Goal: Information Seeking & Learning: Check status

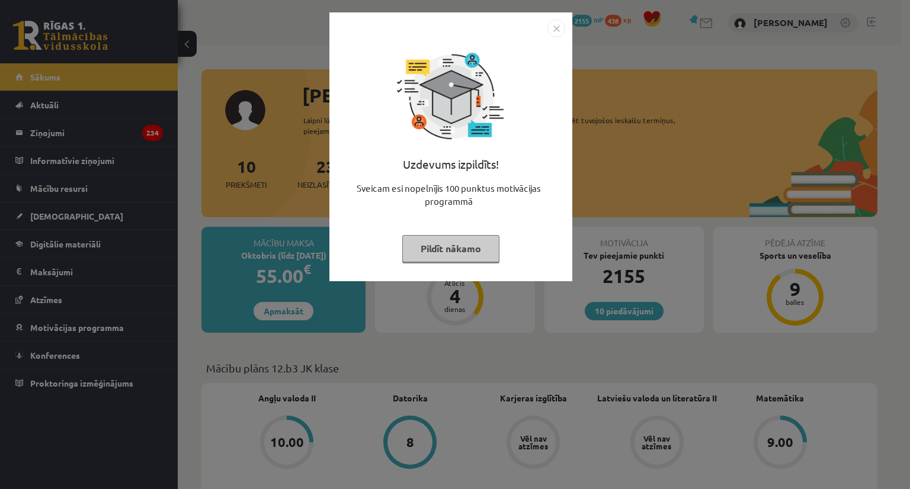
click at [469, 243] on button "Pildīt nākamo" at bounding box center [450, 248] width 97 height 27
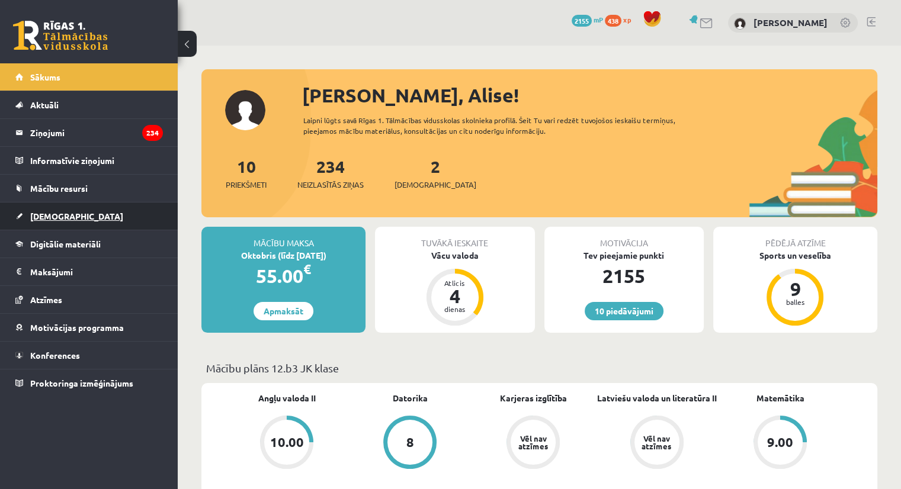
click at [84, 216] on link "[DEMOGRAPHIC_DATA]" at bounding box center [89, 216] width 148 height 27
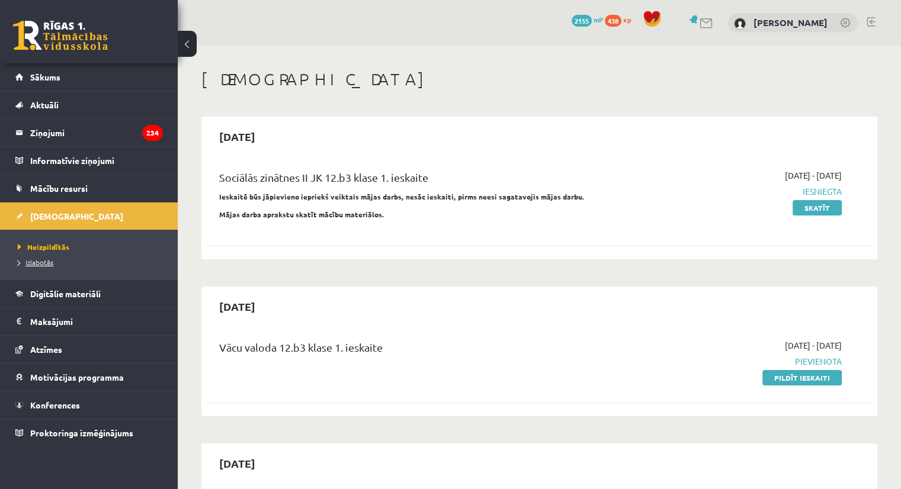
click at [37, 263] on span "Izlabotās" at bounding box center [36, 262] width 36 height 9
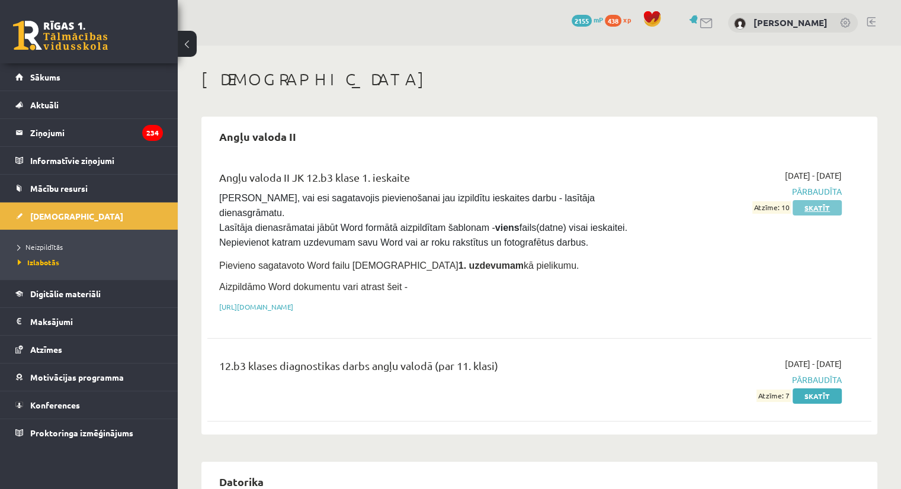
click at [815, 207] on link "Skatīt" at bounding box center [817, 207] width 49 height 15
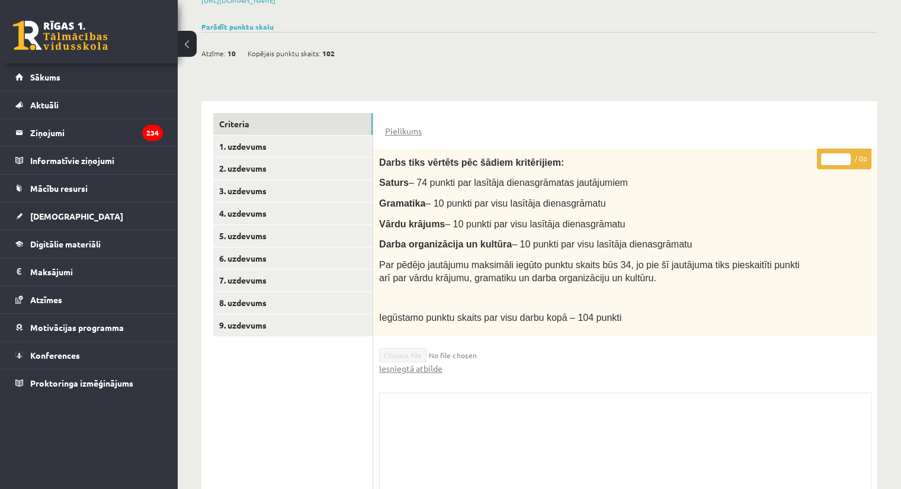
scroll to position [250, 0]
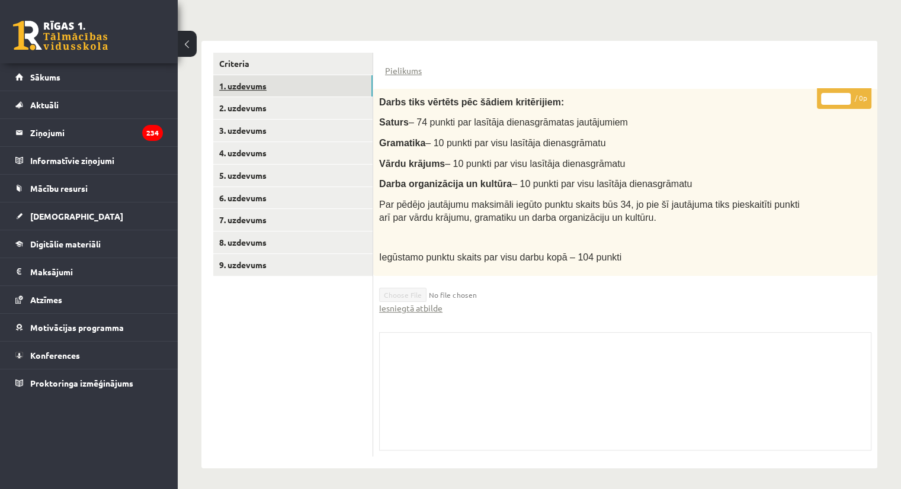
click at [298, 91] on link "1. uzdevums" at bounding box center [292, 86] width 159 height 22
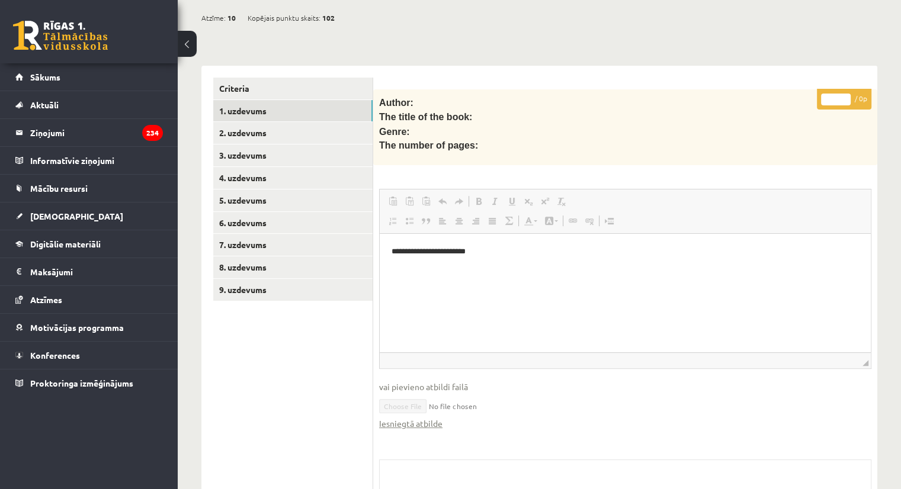
scroll to position [187, 0]
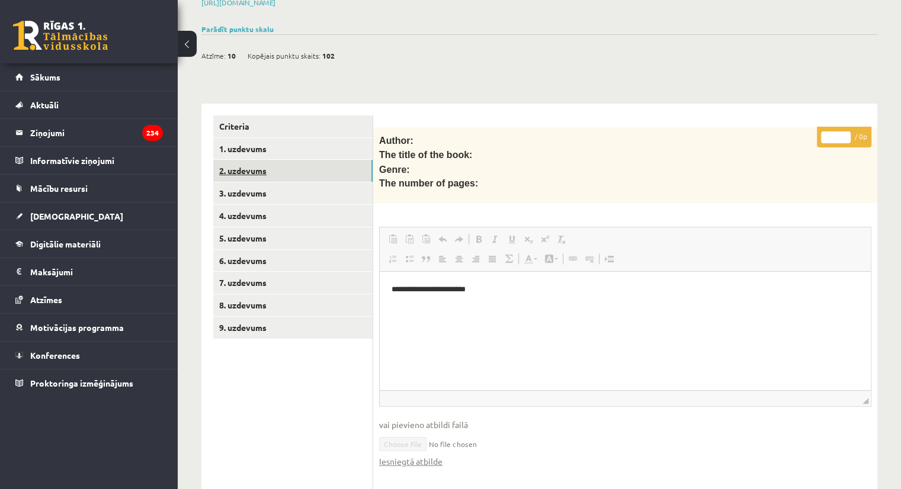
click at [295, 171] on link "2. uzdevums" at bounding box center [292, 171] width 159 height 22
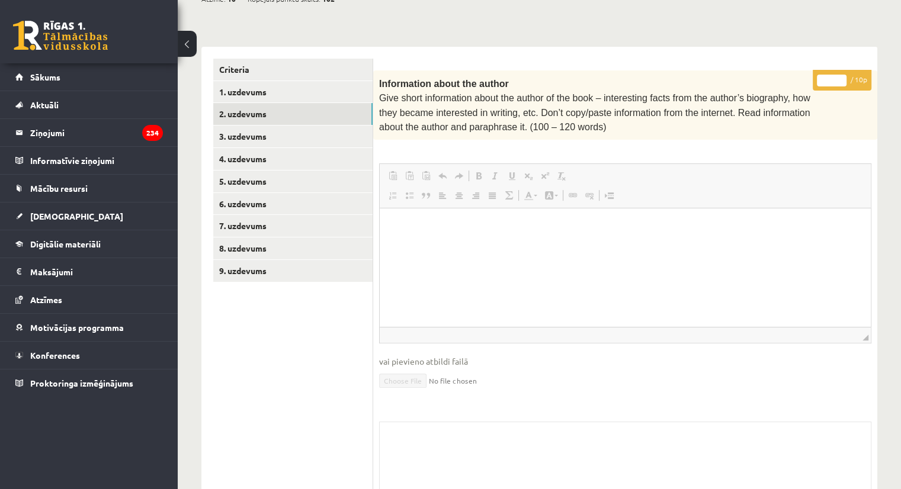
scroll to position [247, 0]
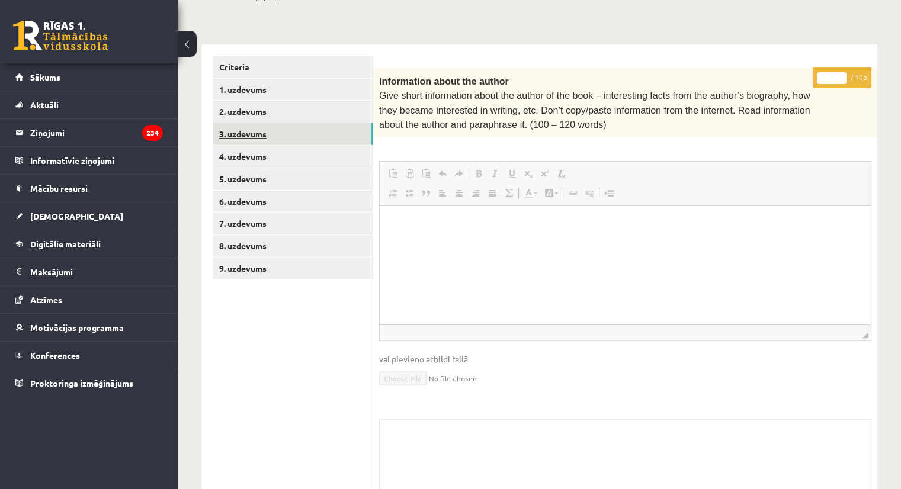
click at [236, 141] on link "3. uzdevums" at bounding box center [292, 134] width 159 height 22
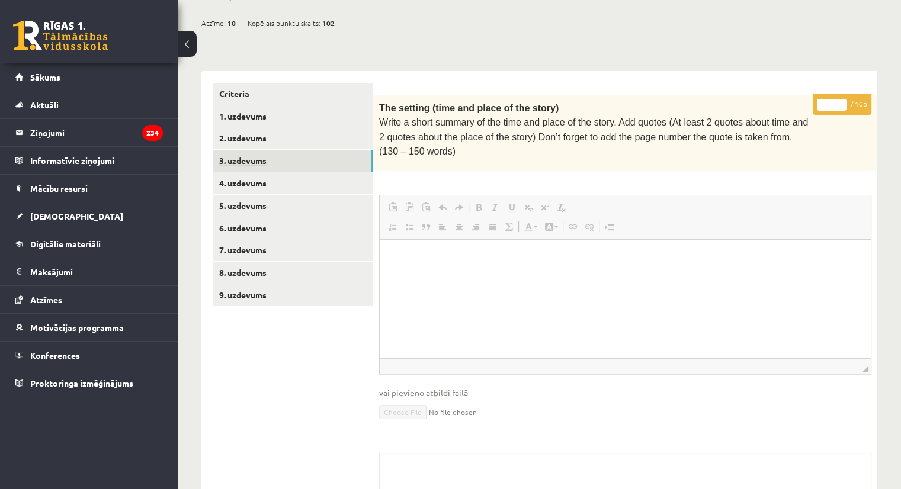
scroll to position [0, 0]
click at [244, 177] on link "4. uzdevums" at bounding box center [292, 183] width 159 height 22
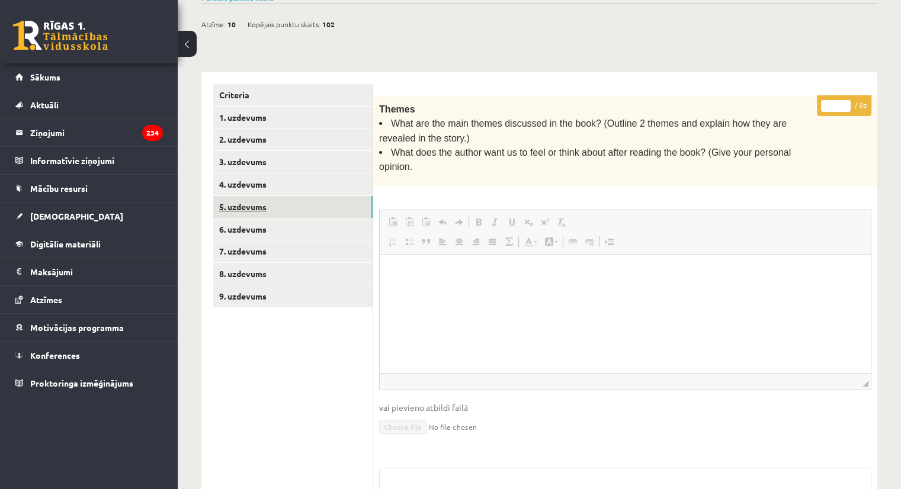
click at [241, 206] on link "5. uzdevums" at bounding box center [292, 207] width 159 height 22
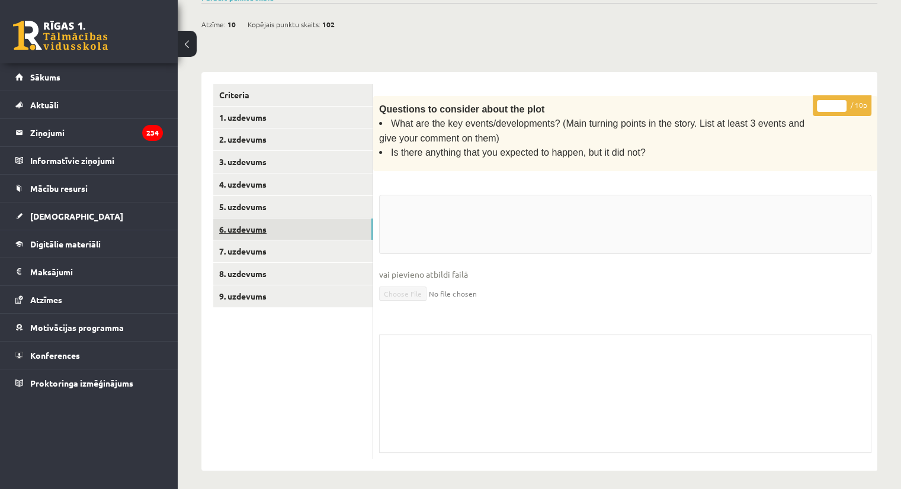
click at [243, 228] on link "6. uzdevums" at bounding box center [292, 230] width 159 height 22
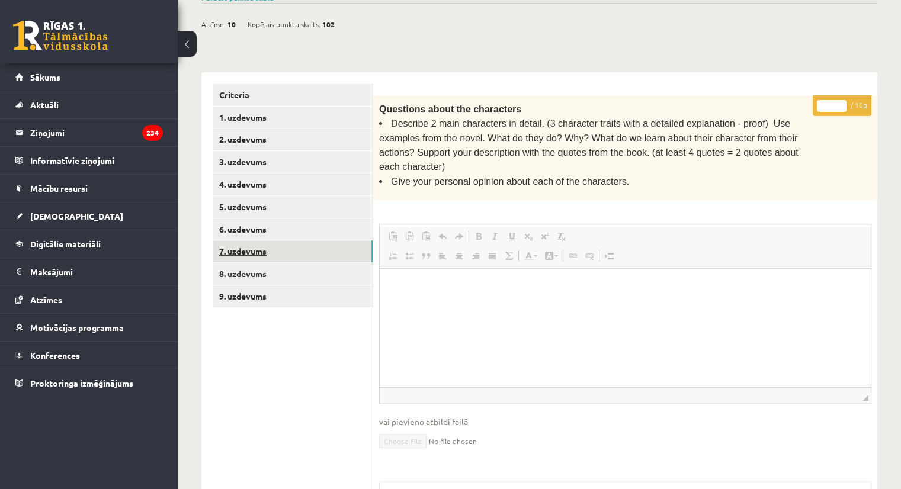
click at [252, 249] on link "7. uzdevums" at bounding box center [292, 252] width 159 height 22
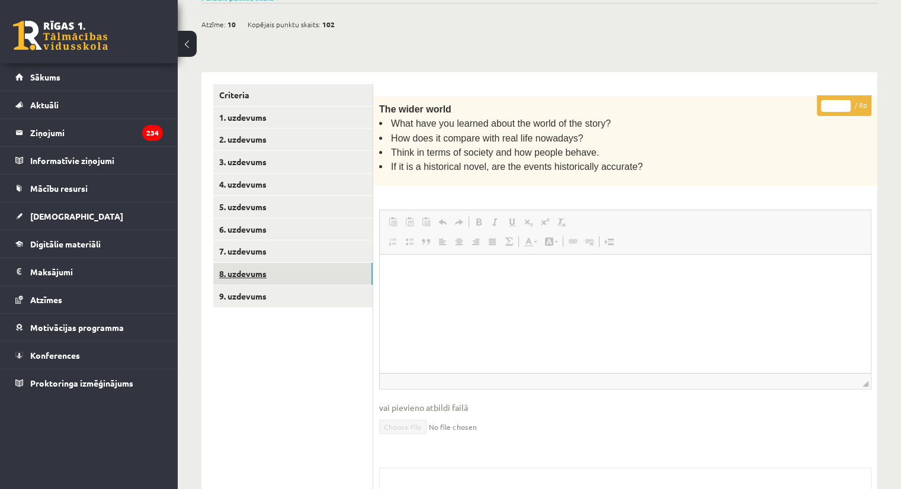
click at [266, 271] on link "8. uzdevums" at bounding box center [292, 274] width 159 height 22
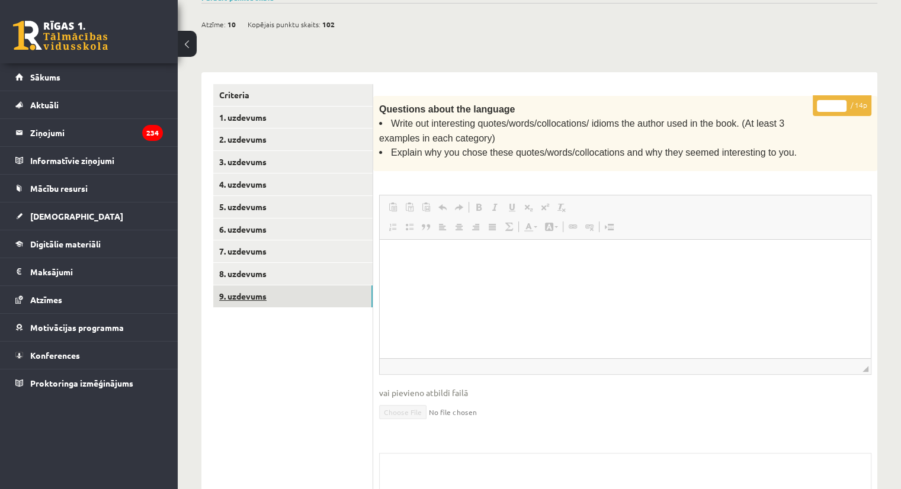
click at [270, 290] on link "9. uzdevums" at bounding box center [292, 297] width 159 height 22
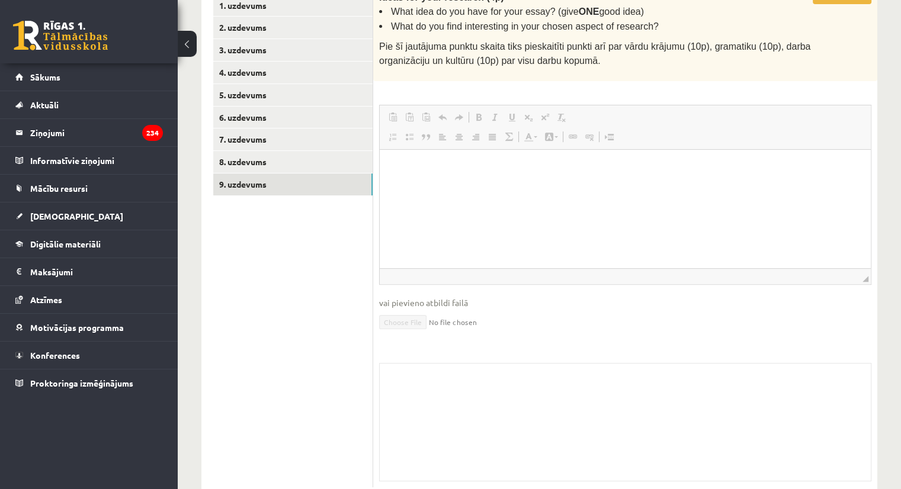
scroll to position [342, 0]
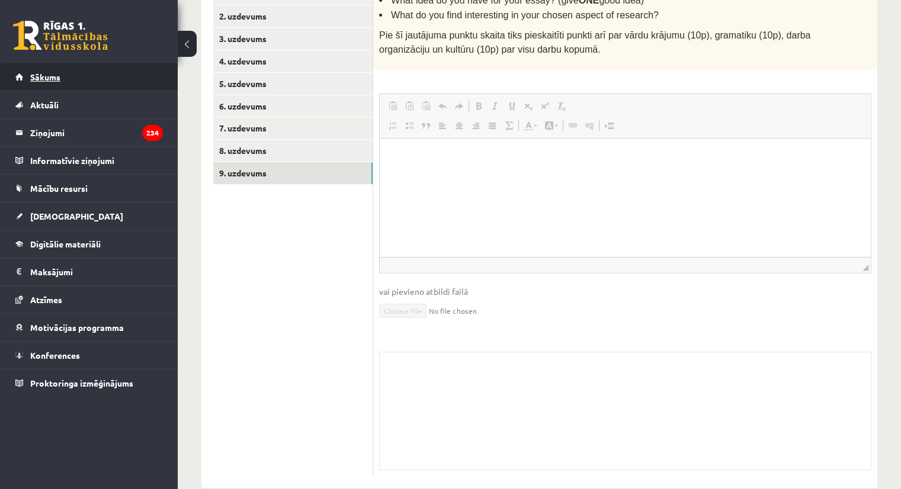
click at [47, 67] on link "Sākums" at bounding box center [89, 76] width 148 height 27
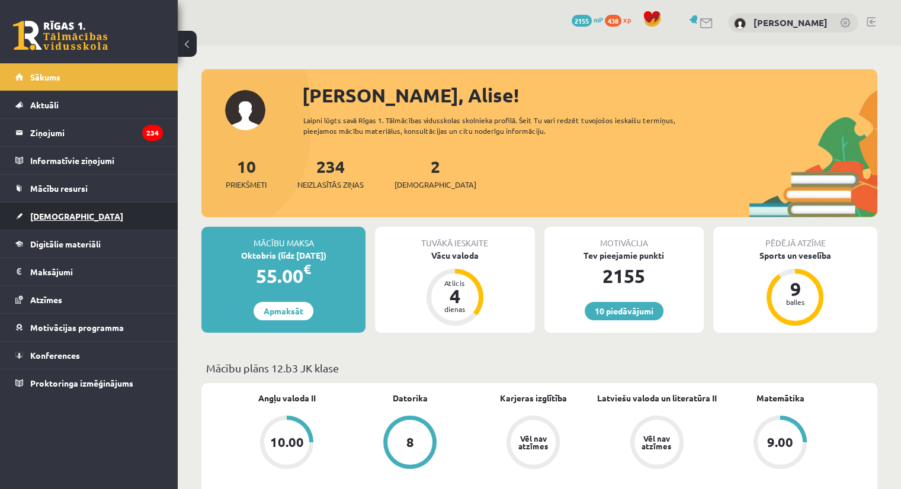
click at [43, 223] on link "[DEMOGRAPHIC_DATA]" at bounding box center [89, 216] width 148 height 27
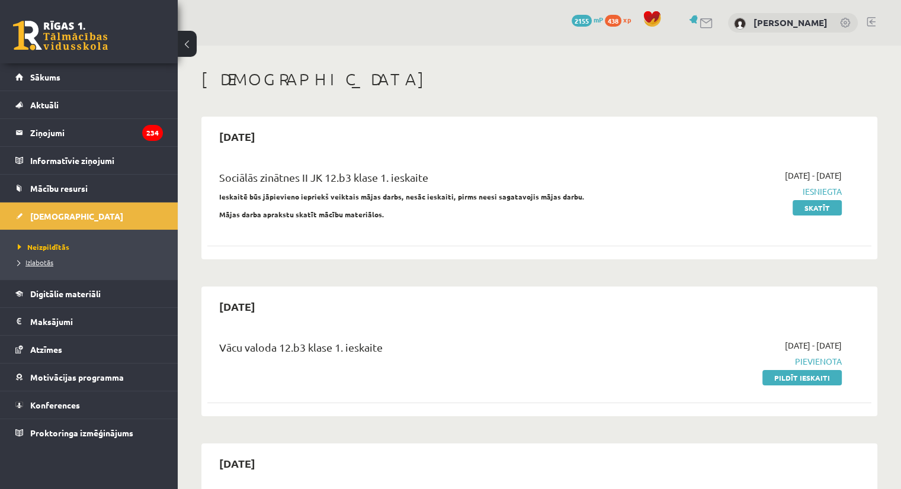
click at [50, 266] on link "Izlabotās" at bounding box center [92, 262] width 148 height 11
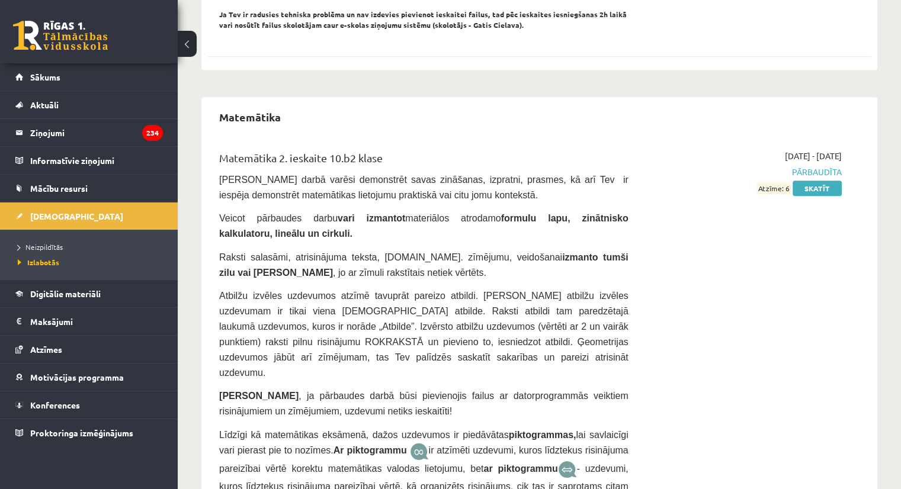
scroll to position [1712, 0]
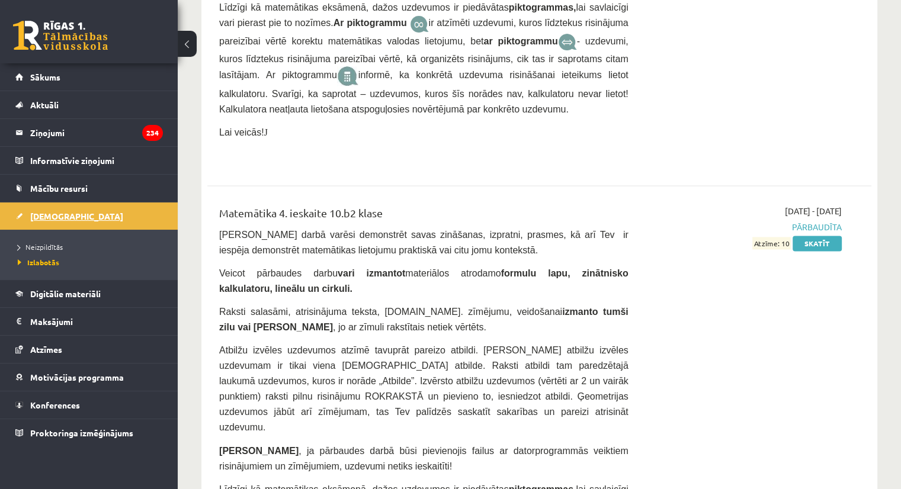
click at [54, 216] on span "[DEMOGRAPHIC_DATA]" at bounding box center [76, 216] width 93 height 11
